Goal: Information Seeking & Learning: Learn about a topic

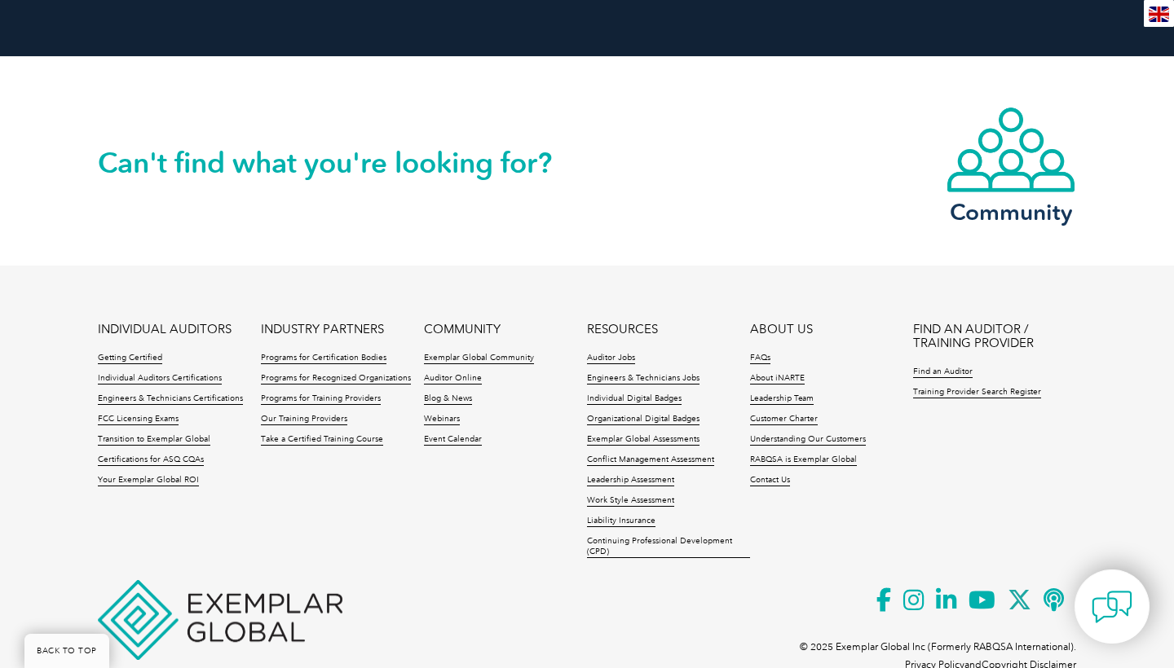
scroll to position [2861, 0]
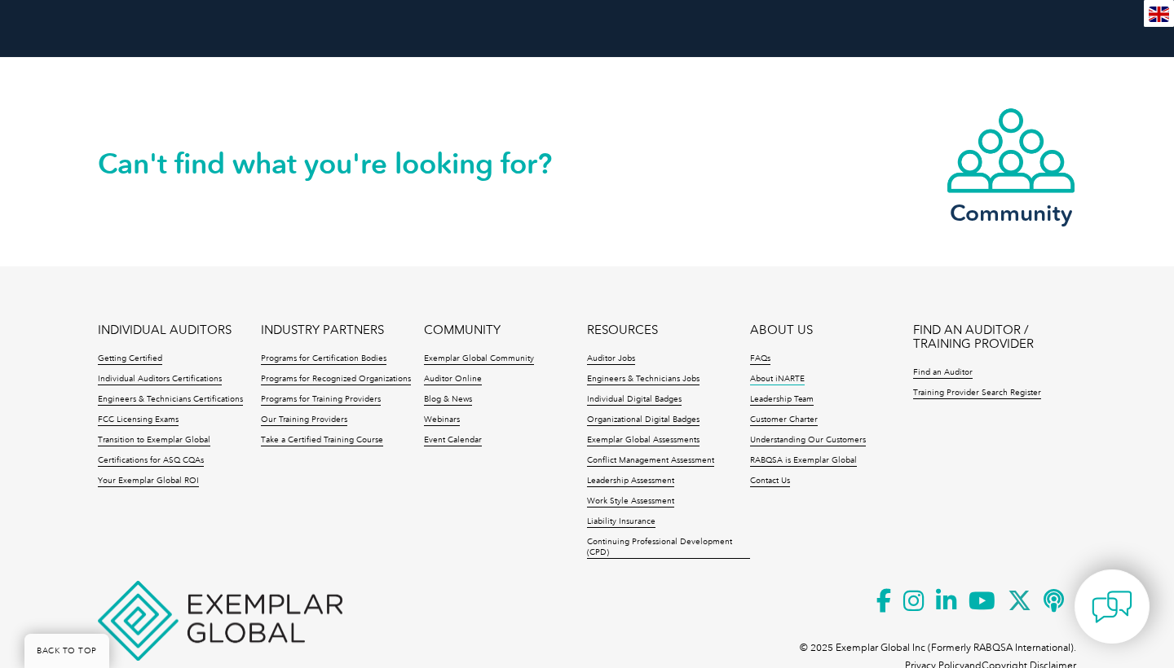
click at [784, 374] on link "About iNARTE" at bounding box center [777, 379] width 55 height 11
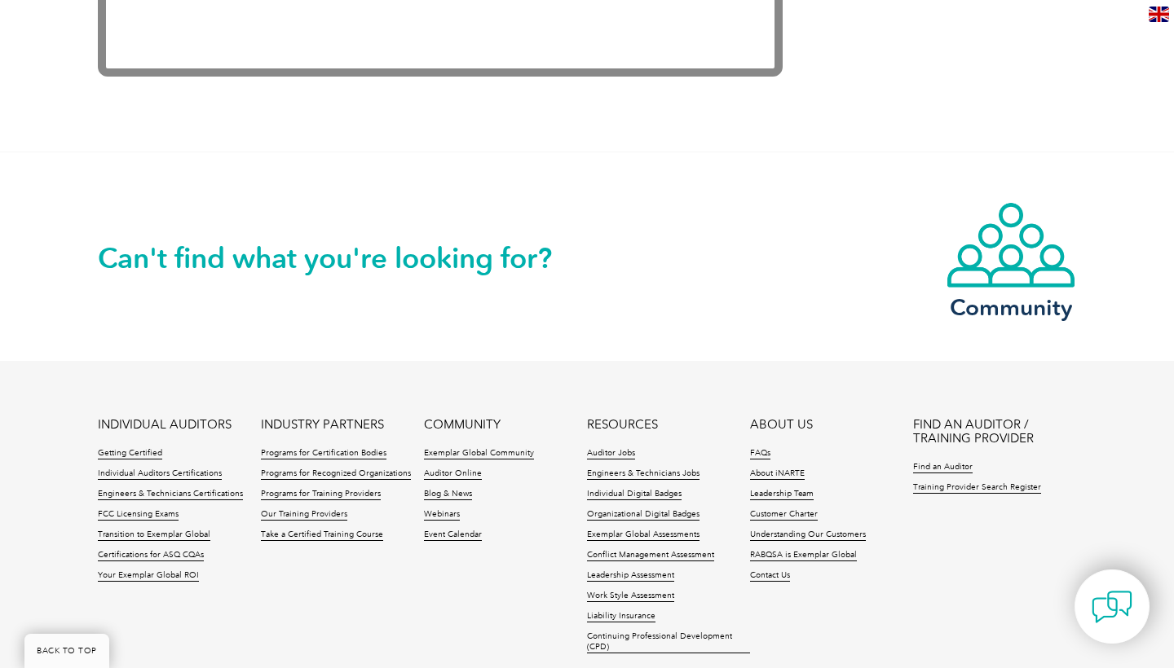
scroll to position [3508, 0]
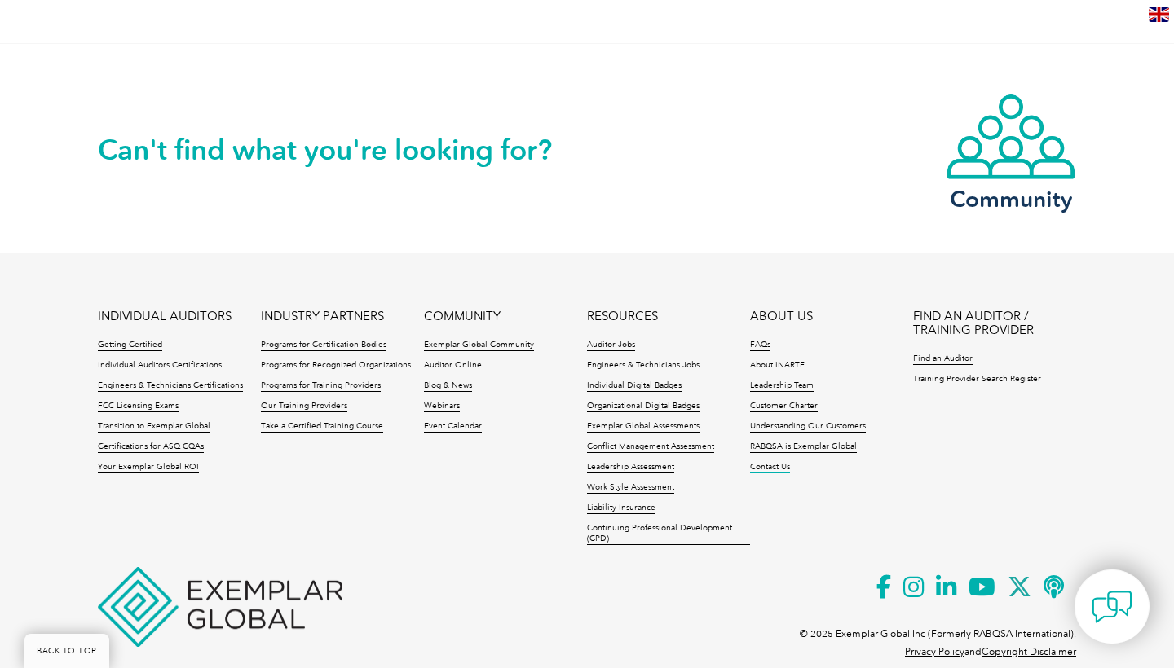
click at [756, 471] on link "Contact Us" at bounding box center [770, 467] width 40 height 11
click at [147, 405] on link "FCC Licensing Exams" at bounding box center [138, 406] width 81 height 11
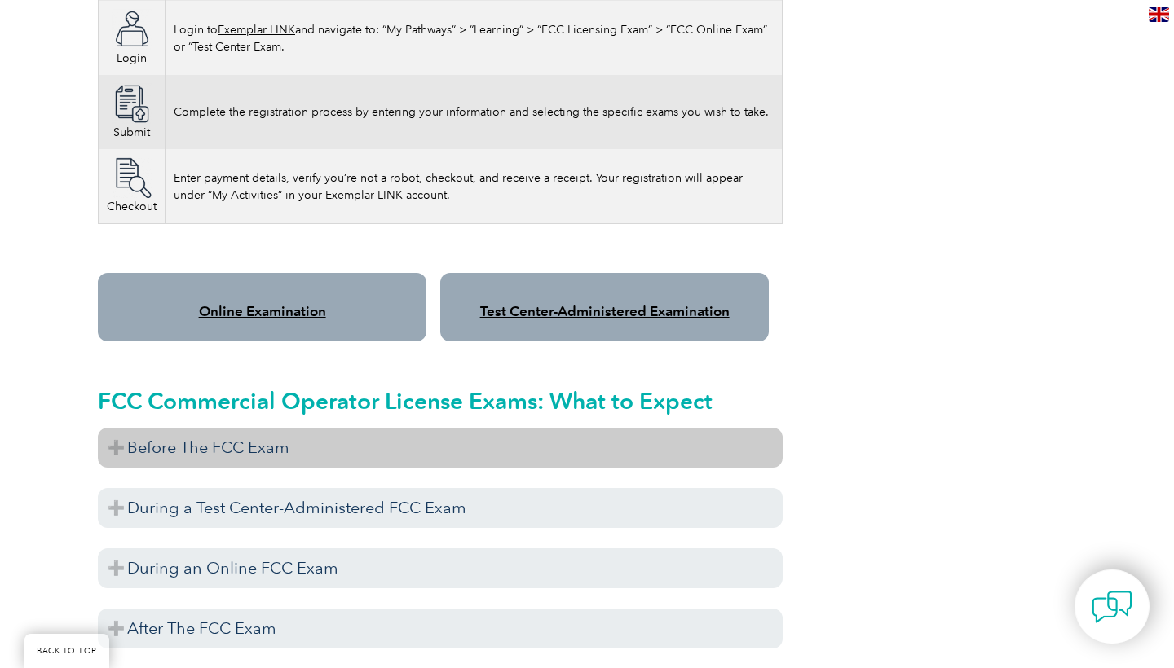
scroll to position [1199, 0]
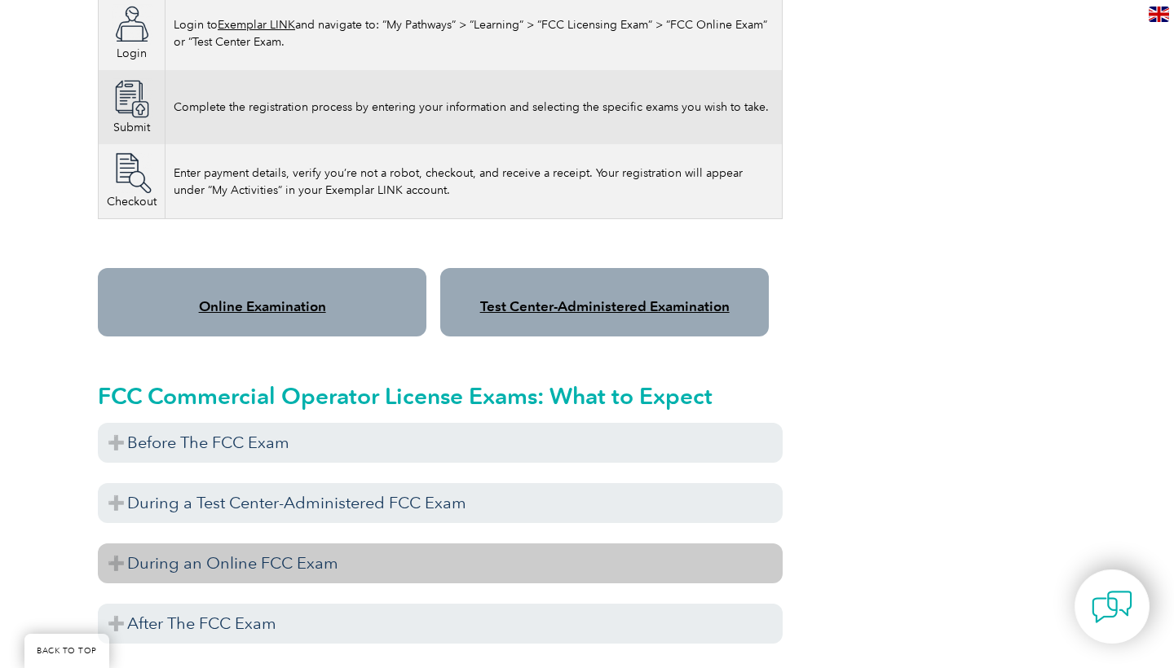
click at [397, 544] on h3 "During an Online FCC Exam" at bounding box center [440, 564] width 685 height 40
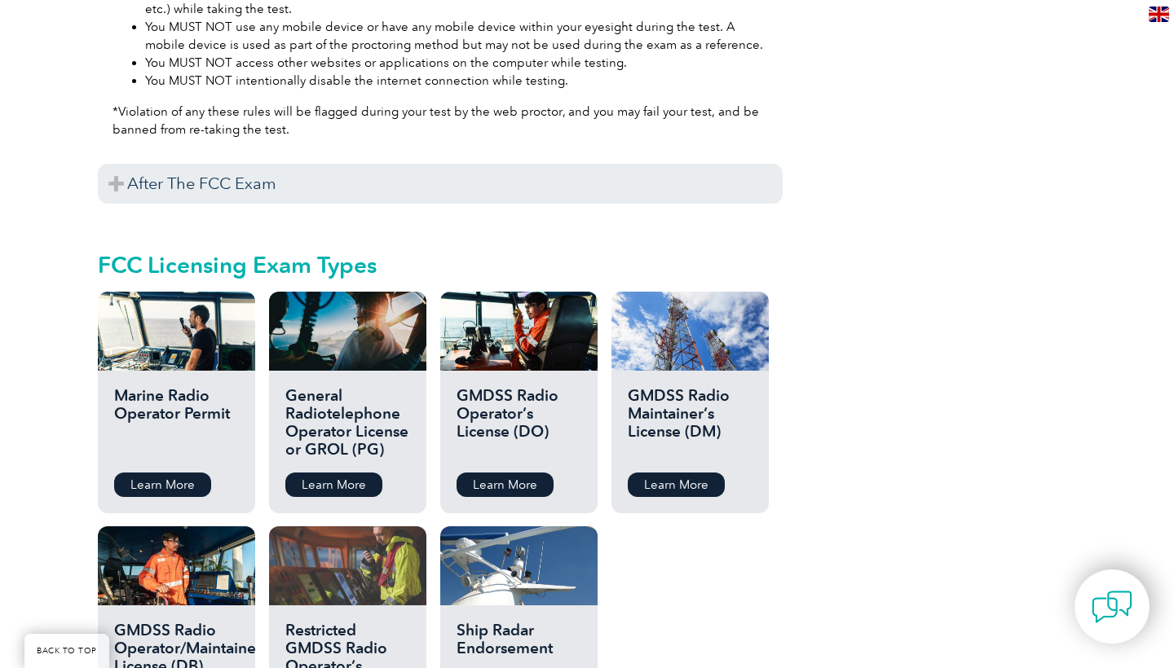
scroll to position [2269, 0]
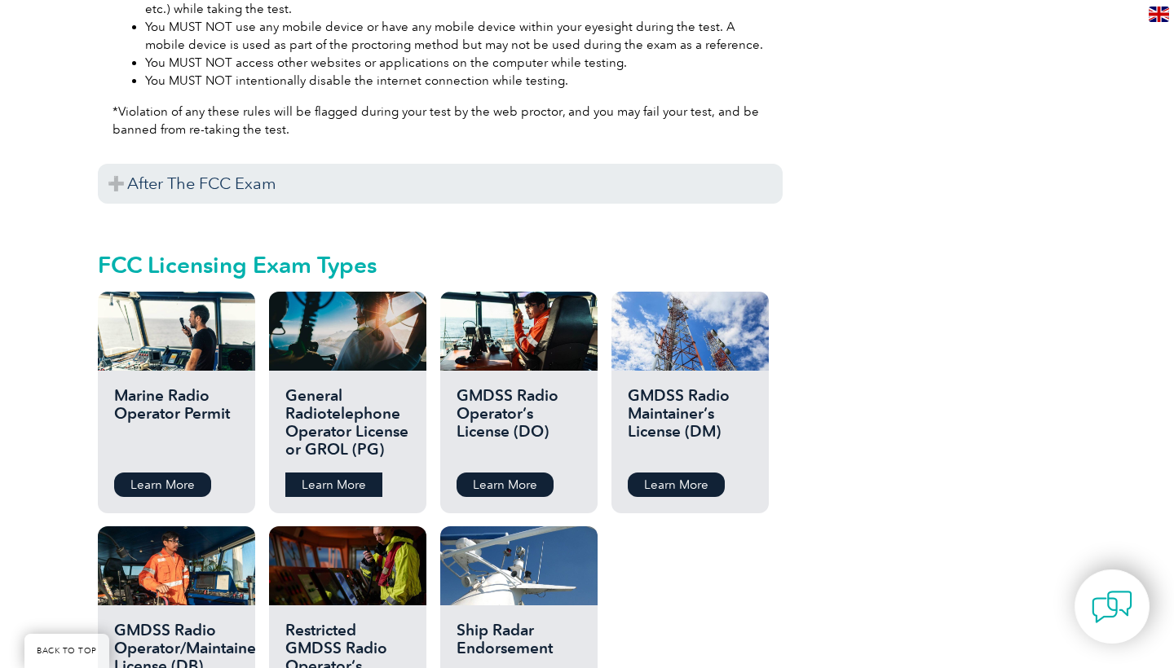
click at [340, 473] on link "Learn More" at bounding box center [333, 485] width 97 height 24
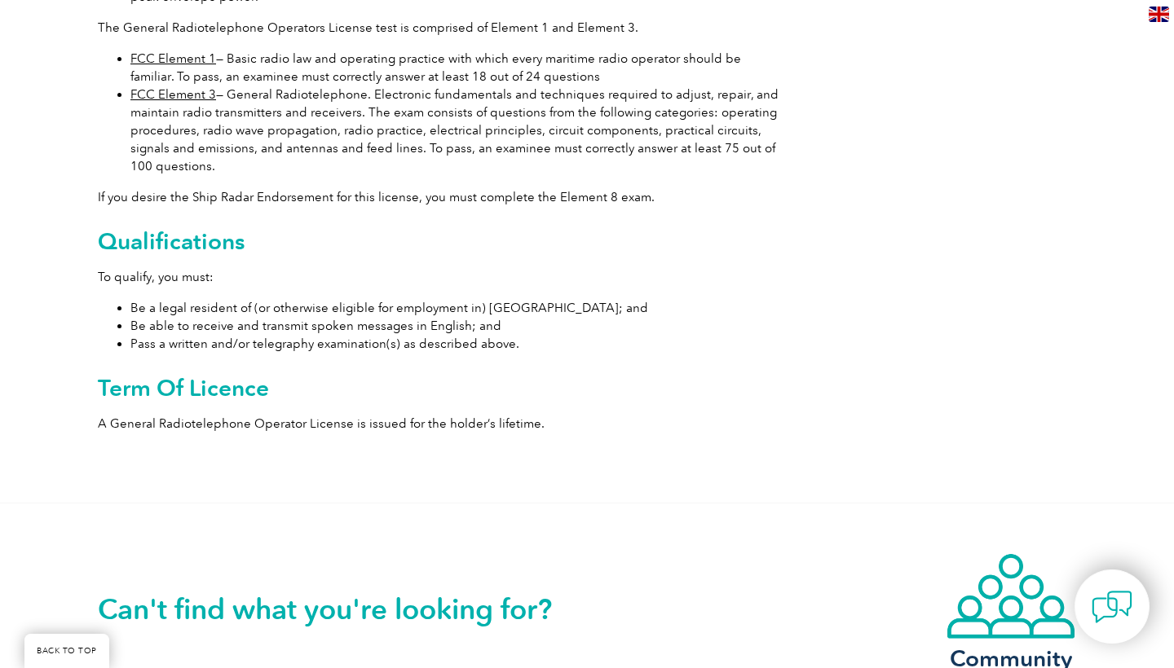
scroll to position [375, 0]
